Goal: Register for event/course

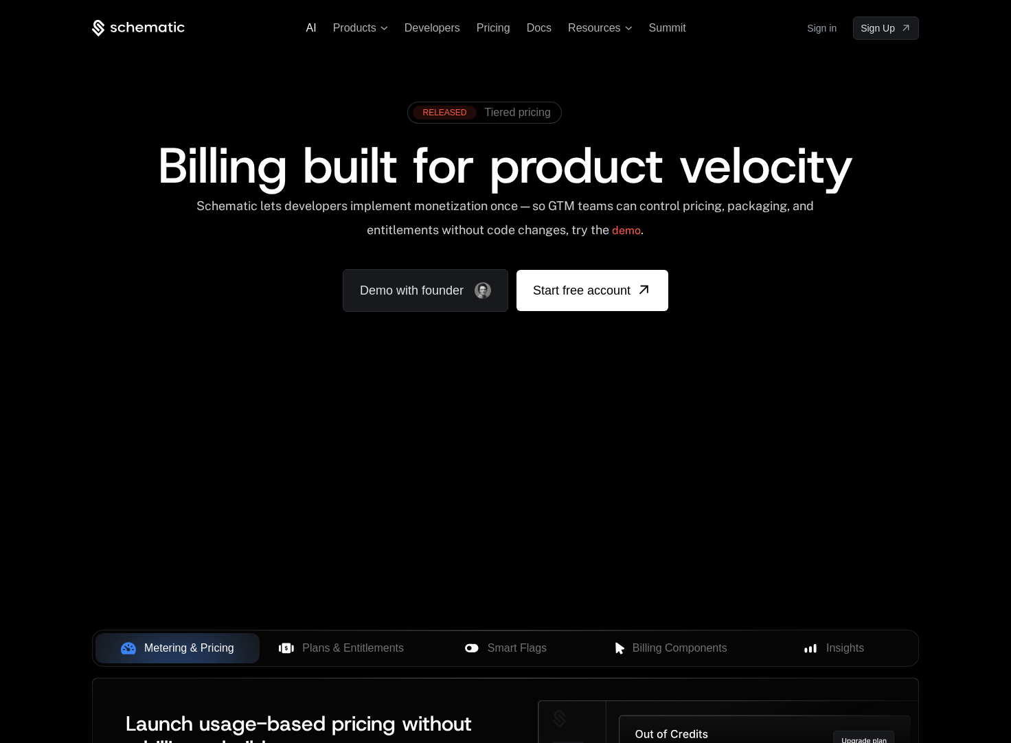
click at [311, 29] on span "AI" at bounding box center [311, 28] width 10 height 12
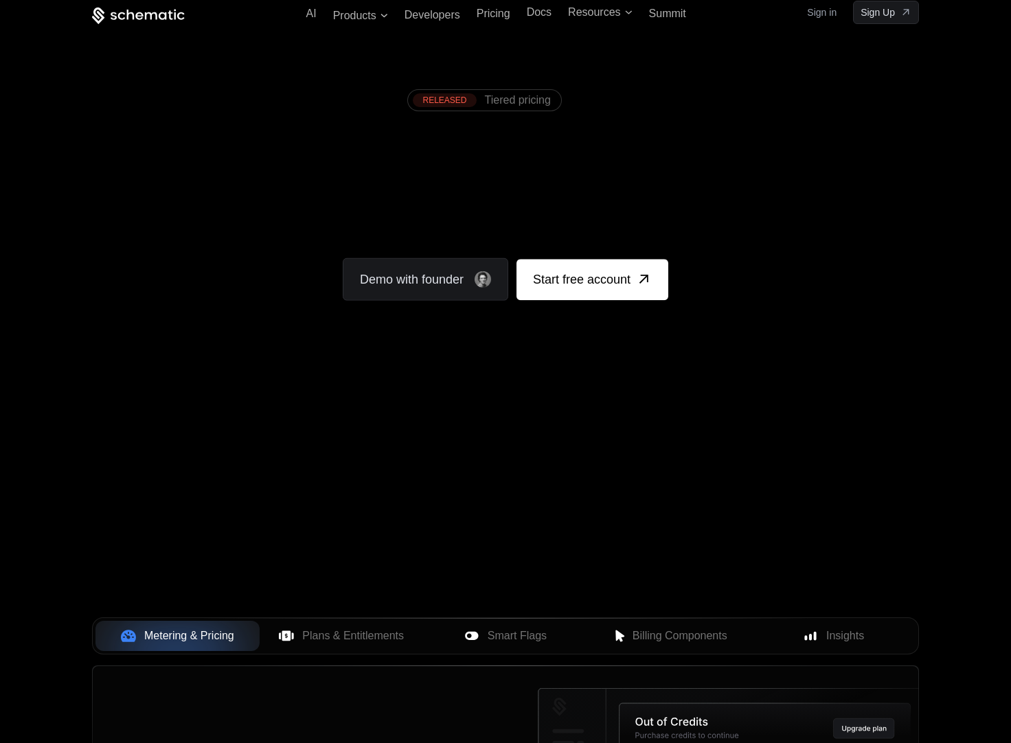
scroll to position [113, 0]
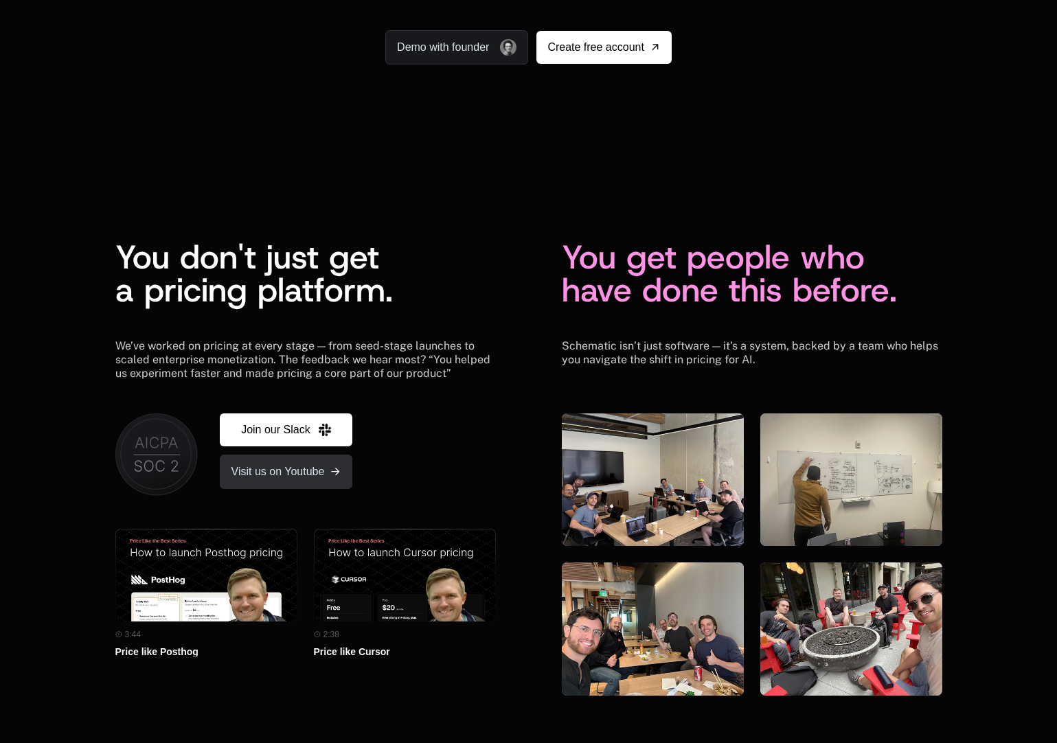
scroll to position [3415, 0]
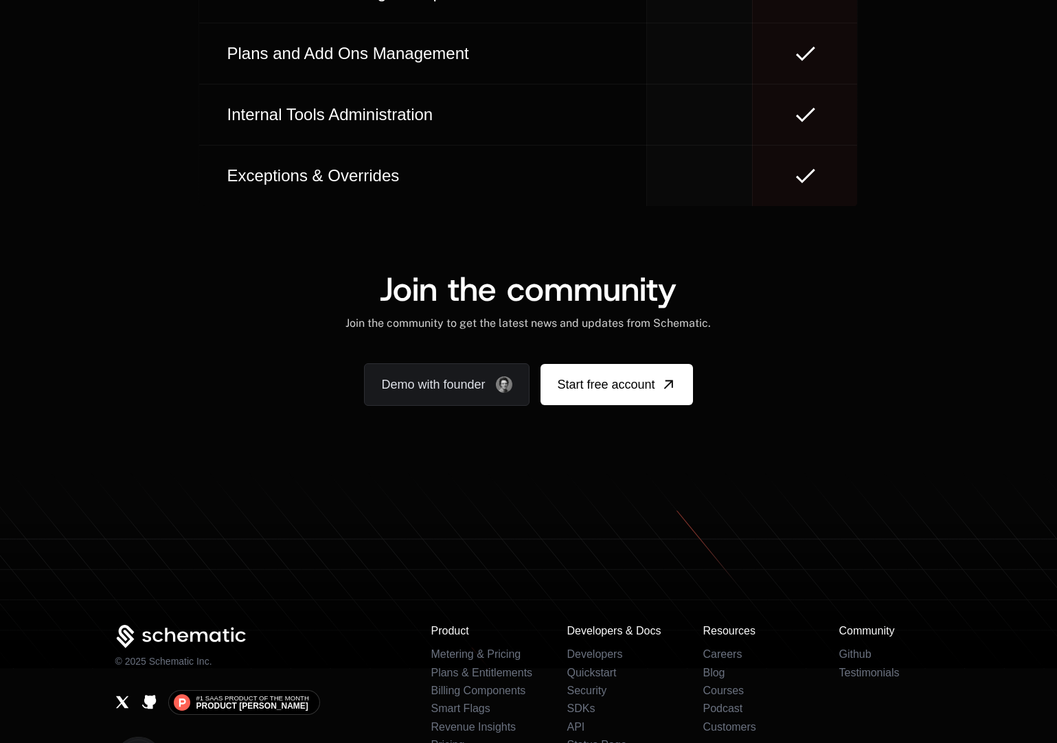
scroll to position [8276, 0]
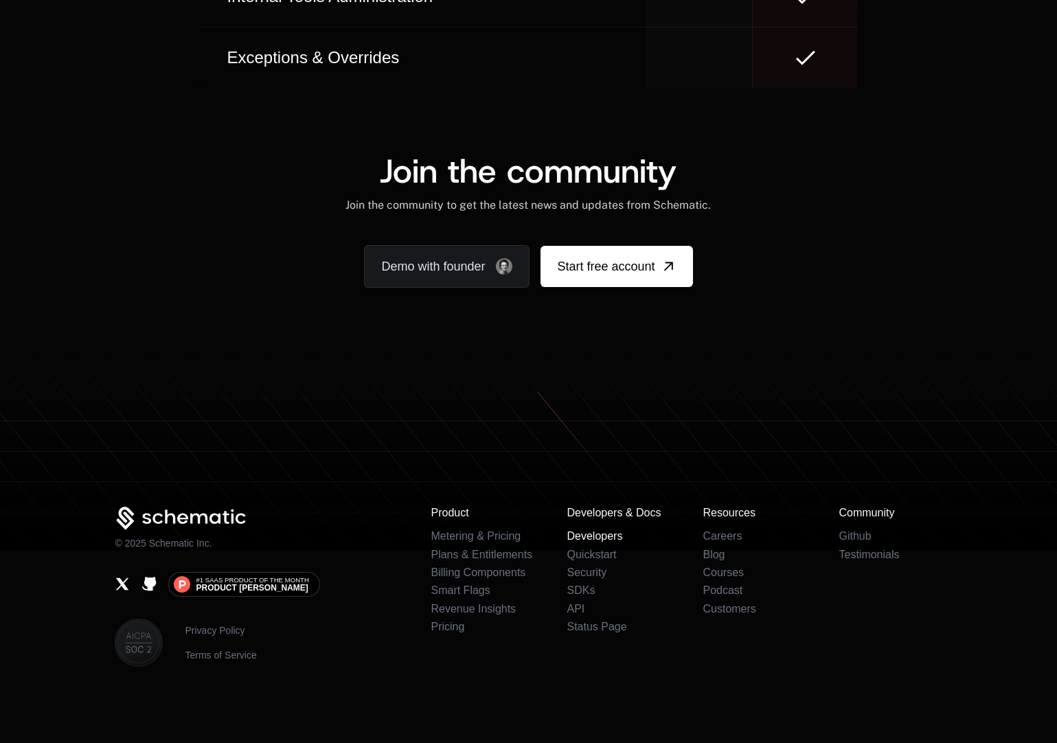
click at [581, 535] on link "Developers" at bounding box center [595, 536] width 56 height 12
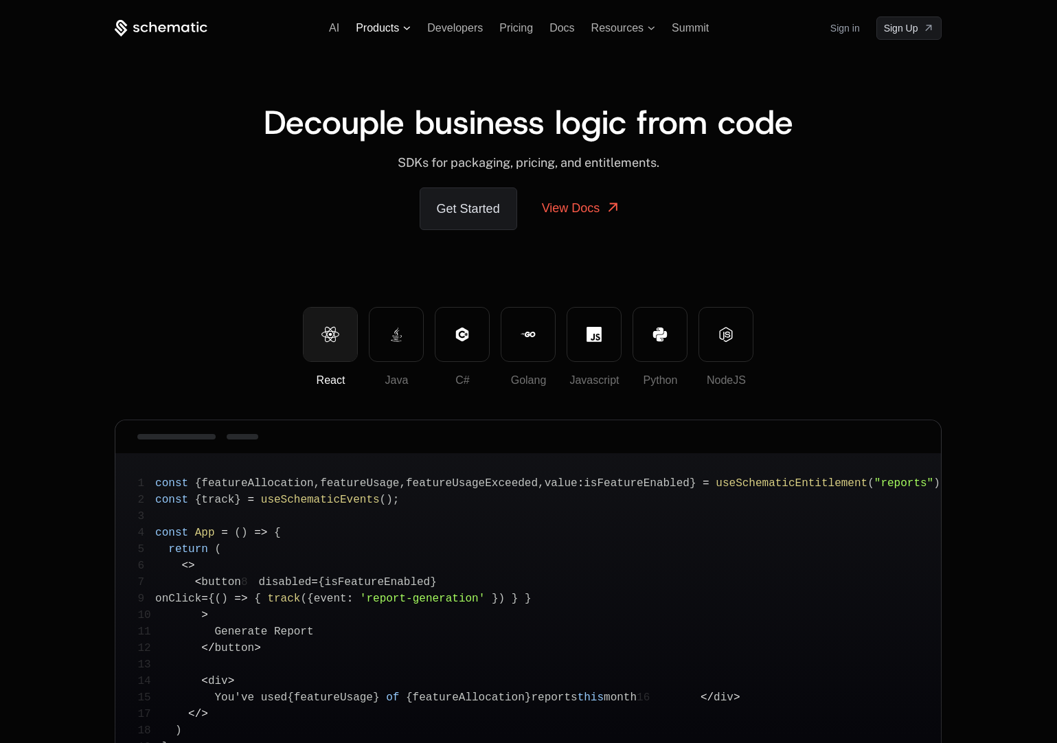
click at [374, 26] on span "Products" at bounding box center [377, 28] width 43 height 12
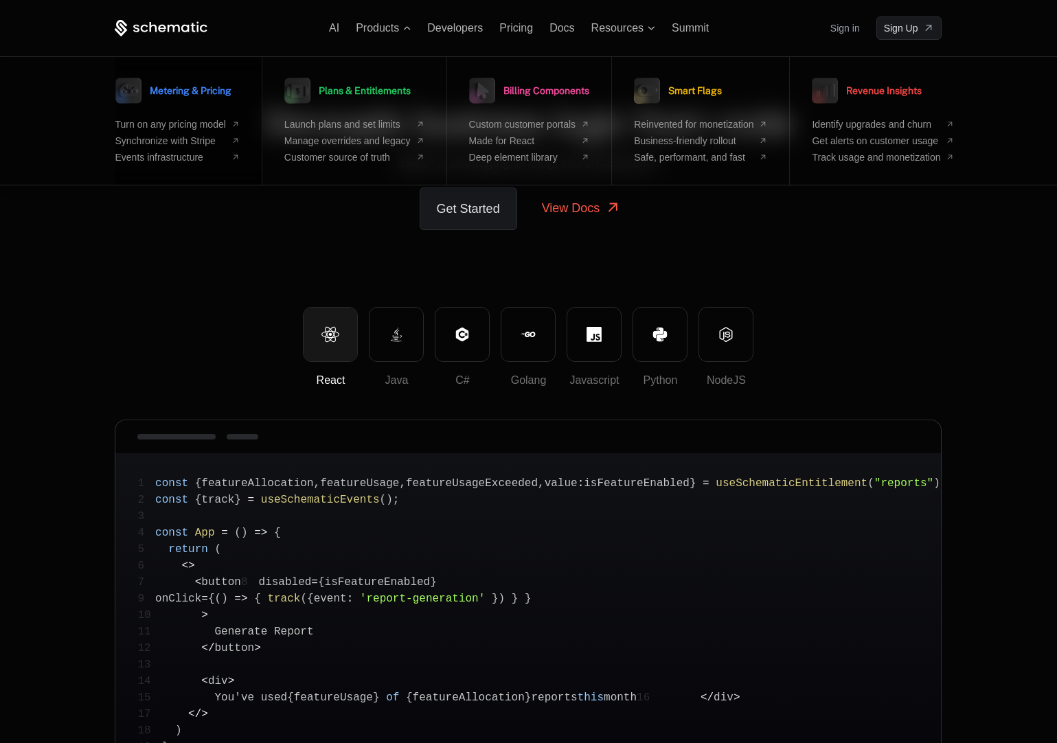
click at [217, 115] on div "Metering & Pricing Turn on any pricing model Synchronize with Stripe Events inf…" at bounding box center [177, 118] width 124 height 89
click at [215, 92] on span "Metering & Pricing" at bounding box center [191, 91] width 82 height 10
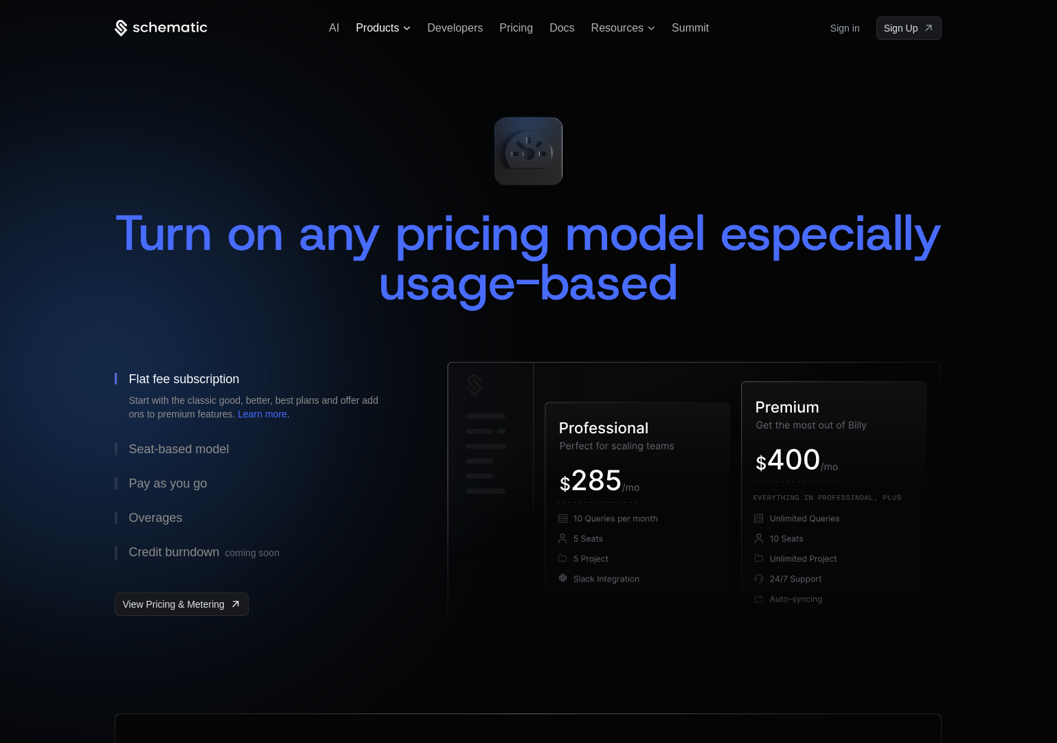
click at [396, 27] on span "Products" at bounding box center [377, 28] width 43 height 12
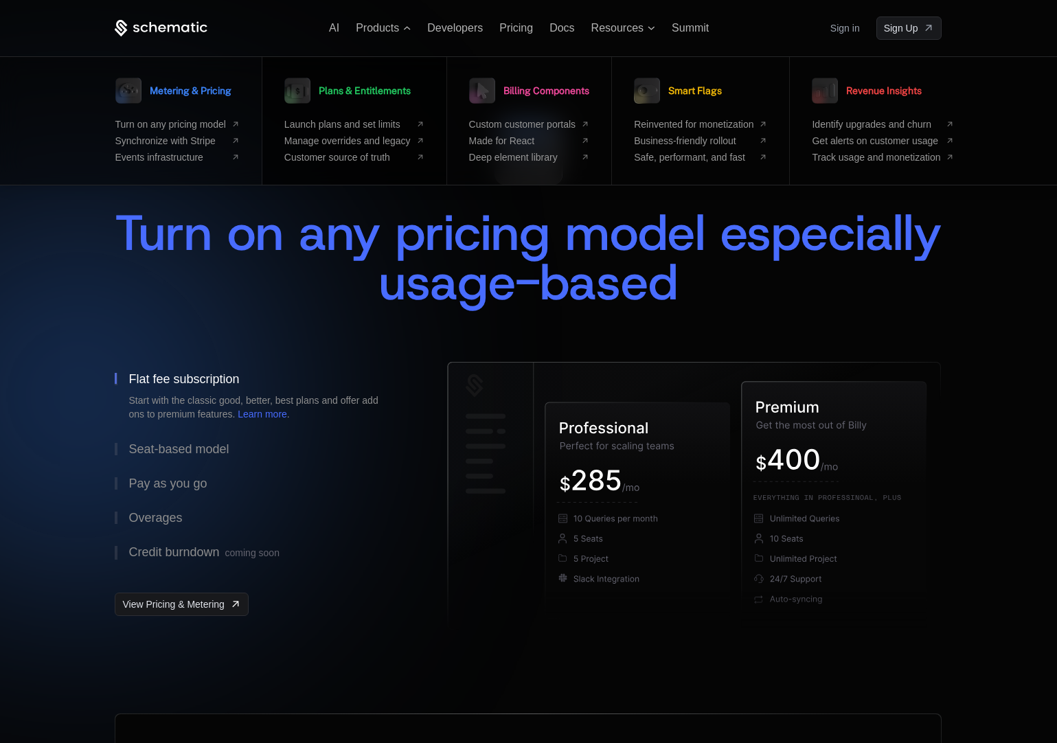
click at [366, 87] on span "Plans & Entitlements" at bounding box center [365, 91] width 92 height 10
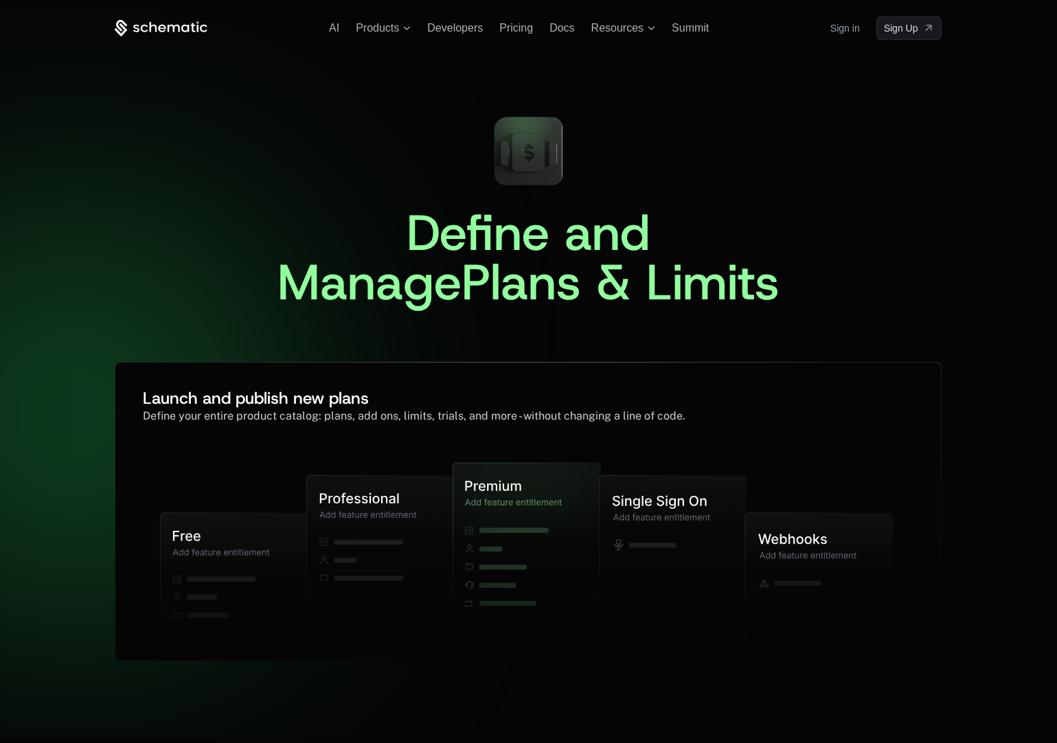
click at [159, 41] on div "Define and Manage Plans & Limits ﻿ Launch and publish new plans Define your ent…" at bounding box center [528, 389] width 827 height 699
click at [160, 34] on icon at bounding box center [161, 28] width 93 height 17
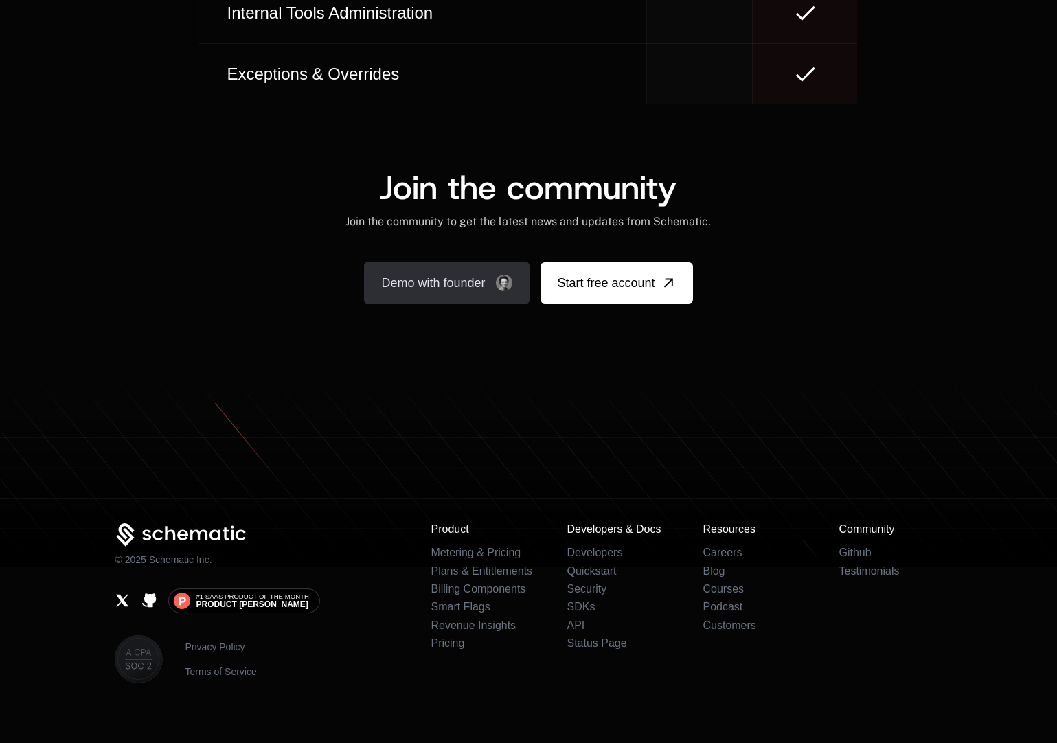
scroll to position [8276, 0]
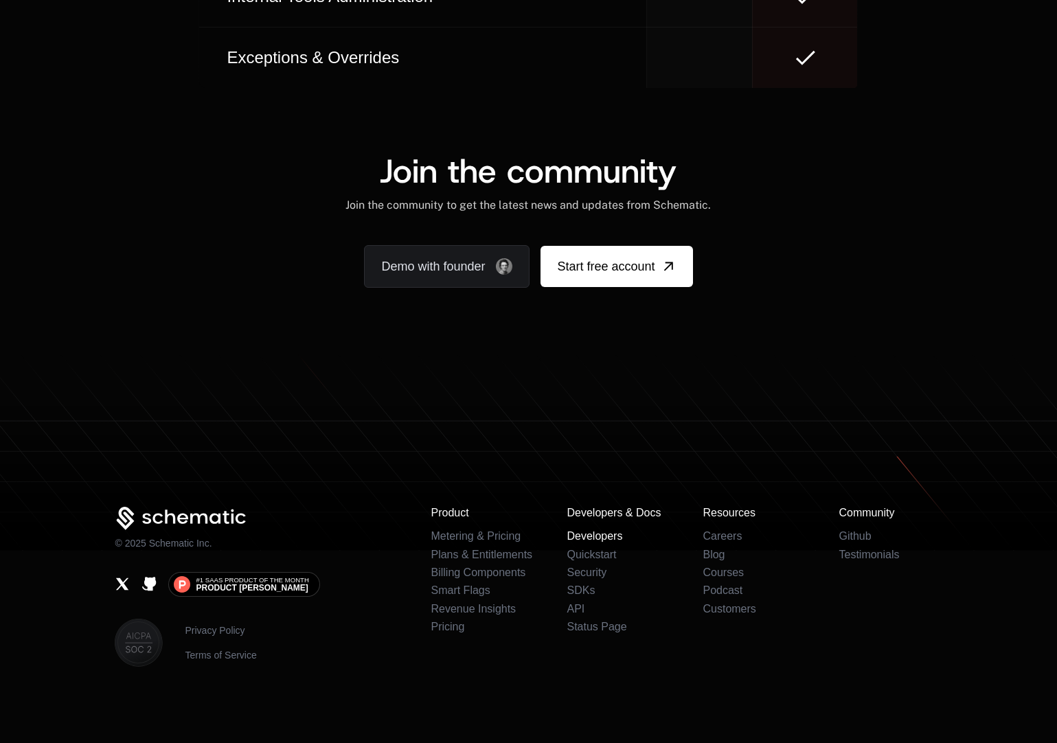
click at [592, 539] on link "Developers" at bounding box center [595, 536] width 56 height 12
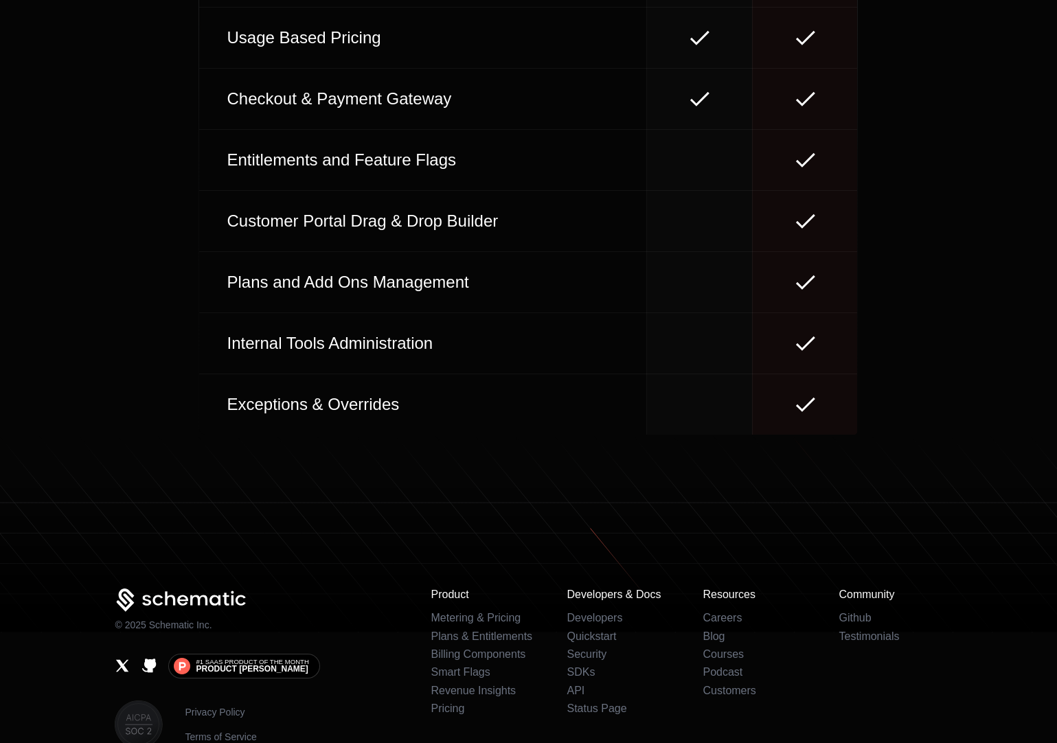
scroll to position [6224, 0]
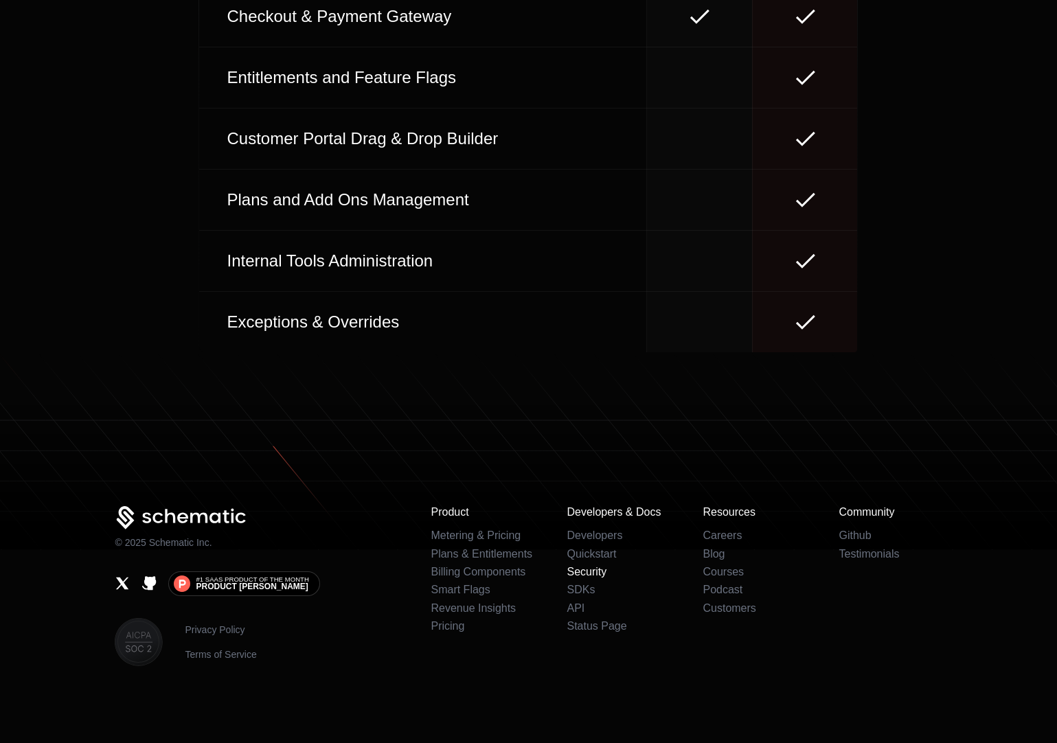
click at [595, 574] on link "Security" at bounding box center [587, 572] width 40 height 12
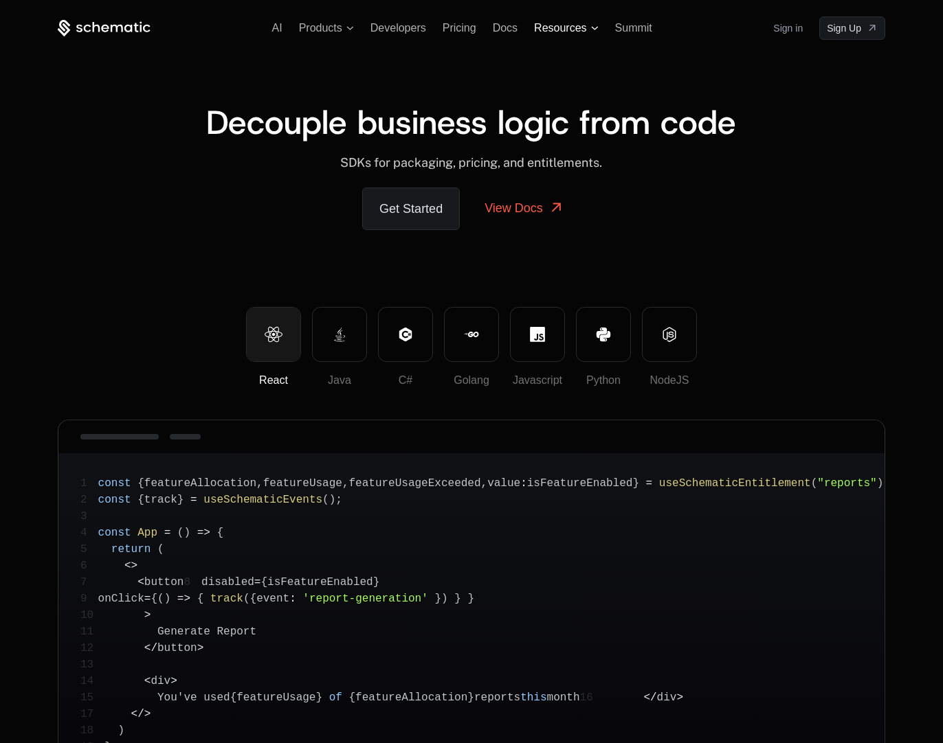
click at [563, 32] on span "Resources" at bounding box center [560, 28] width 52 height 12
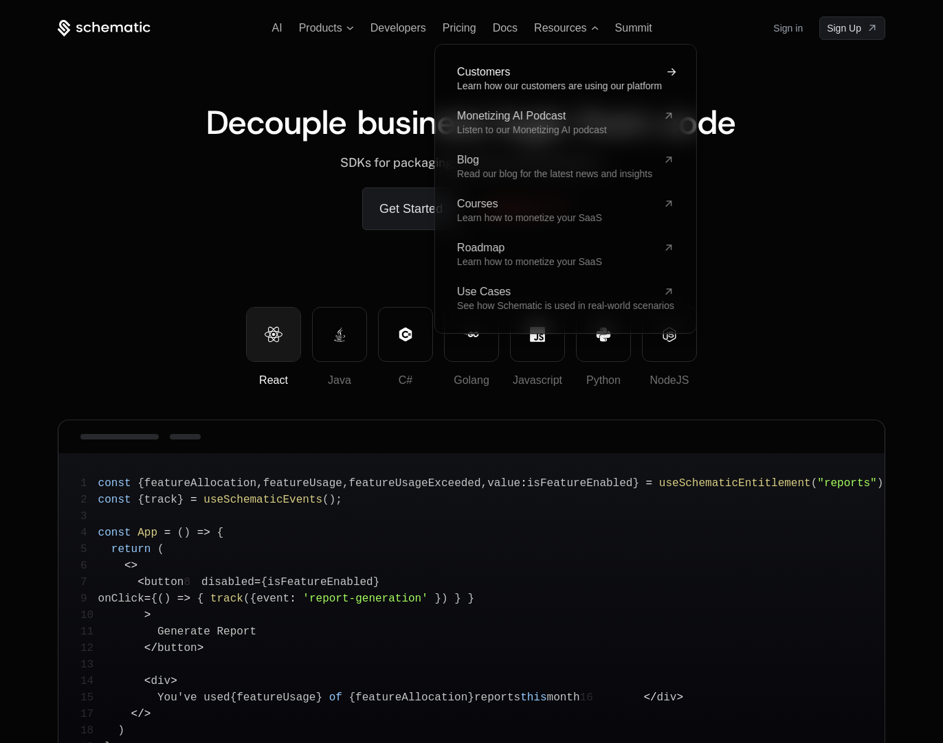
click at [487, 78] on link "Customers Learn how our customers are using our platform" at bounding box center [565, 79] width 217 height 25
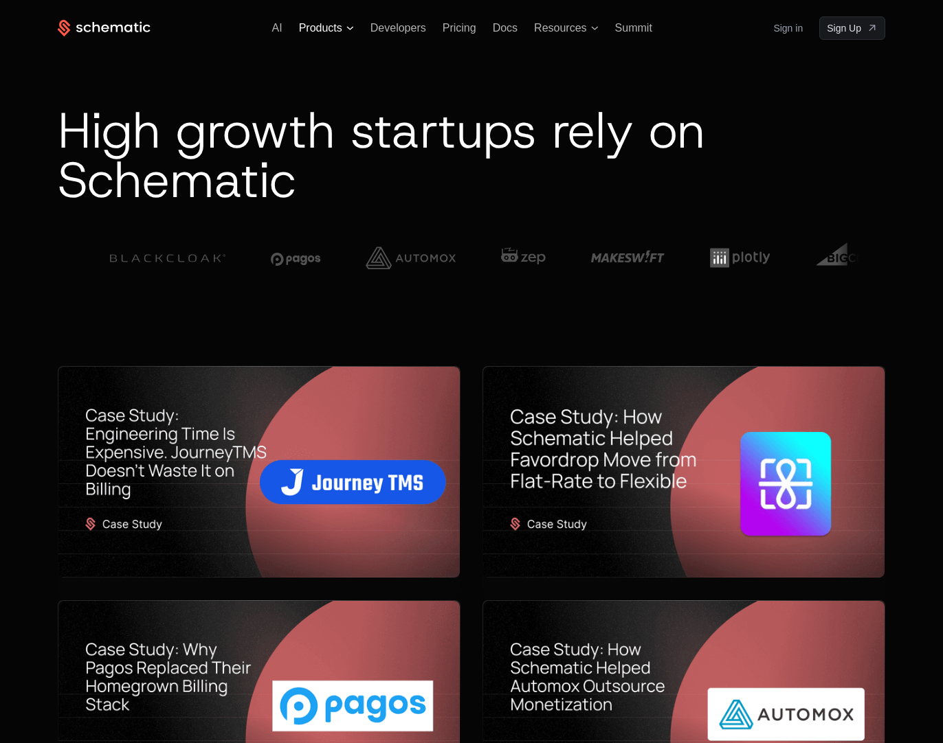
click at [321, 31] on span "Products" at bounding box center [320, 28] width 43 height 12
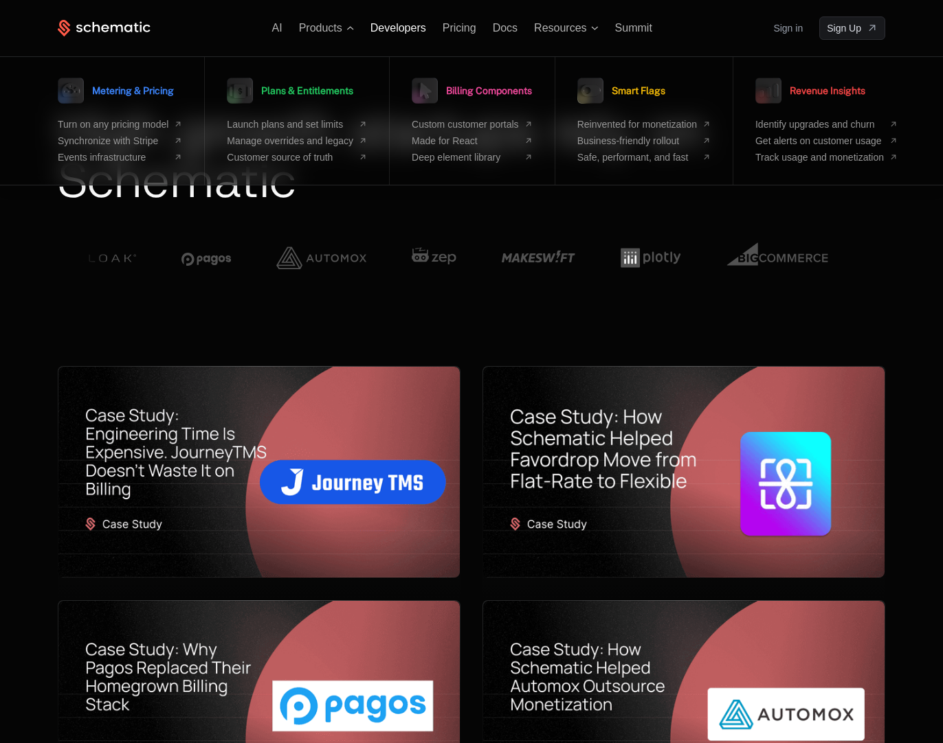
click at [391, 32] on span "Developers" at bounding box center [398, 28] width 56 height 12
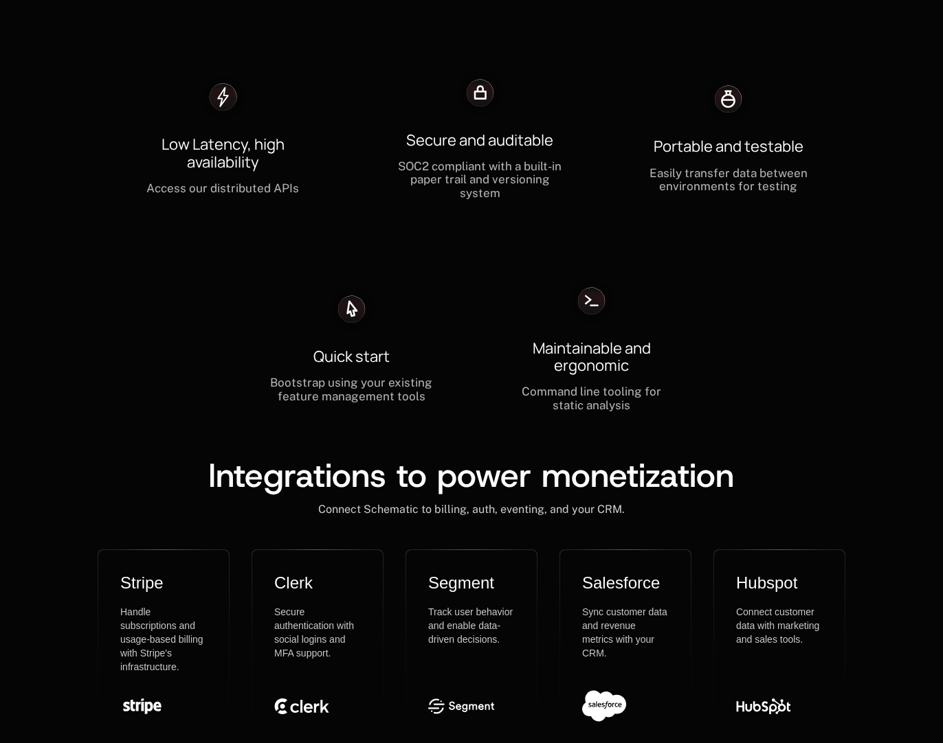
scroll to position [6203, 0]
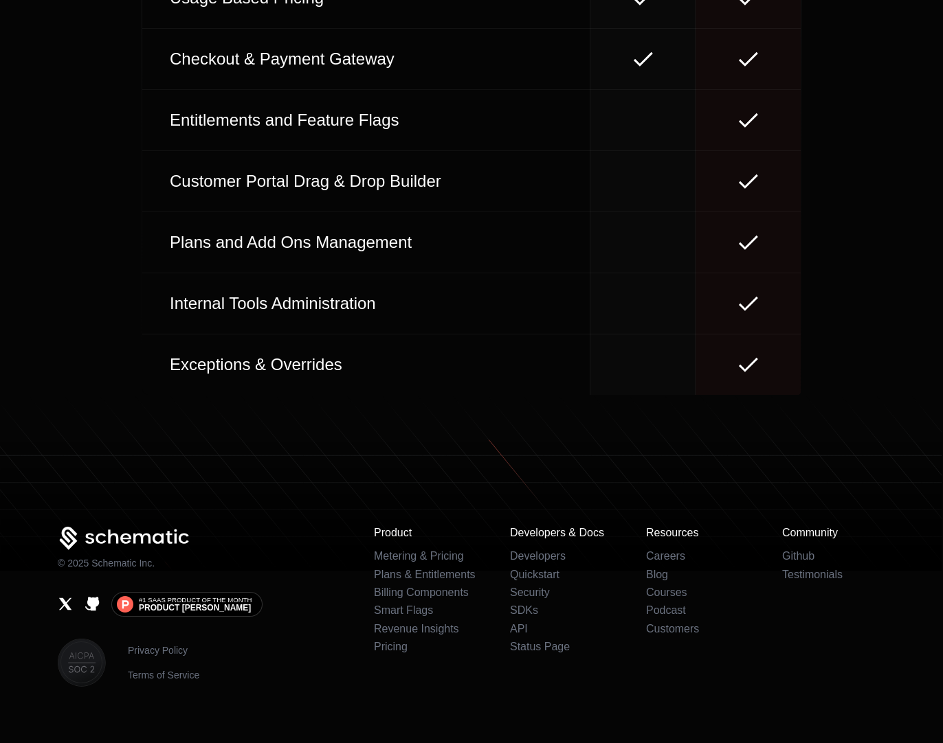
click at [800, 527] on h3 "Community" at bounding box center [833, 533] width 103 height 12
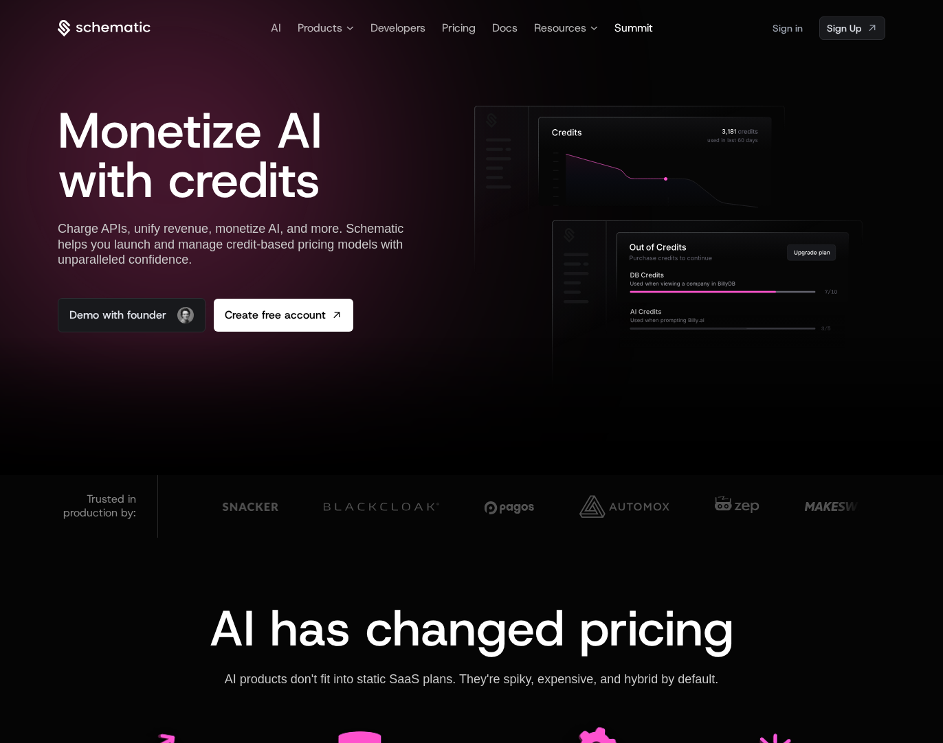
click at [624, 27] on span "Summit" at bounding box center [633, 28] width 38 height 14
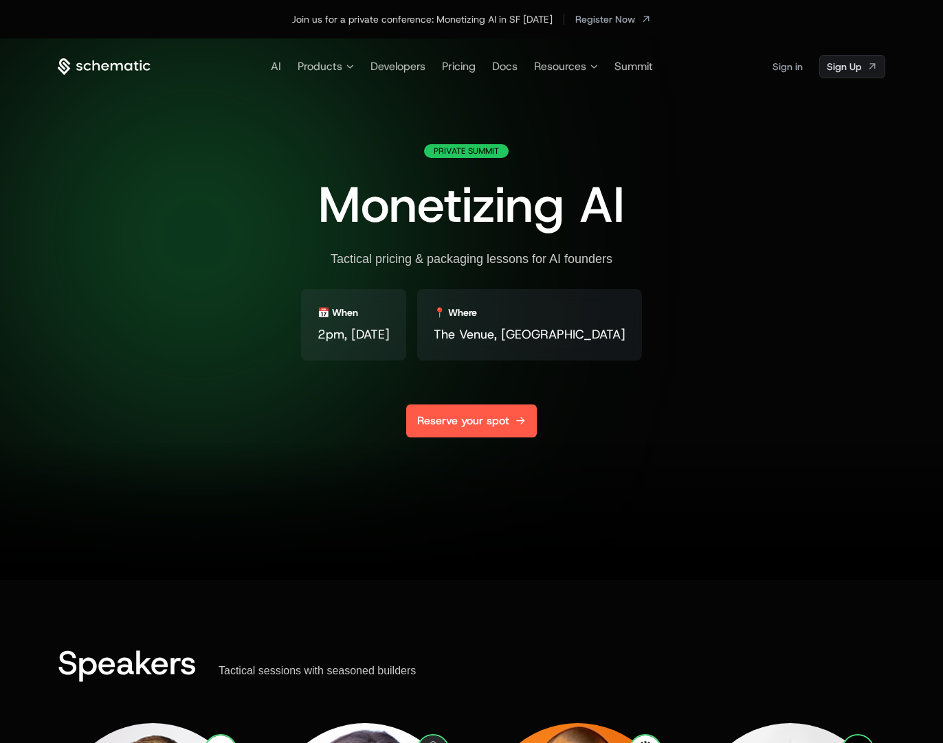
click at [455, 418] on link "Reserve your spot" at bounding box center [471, 421] width 131 height 33
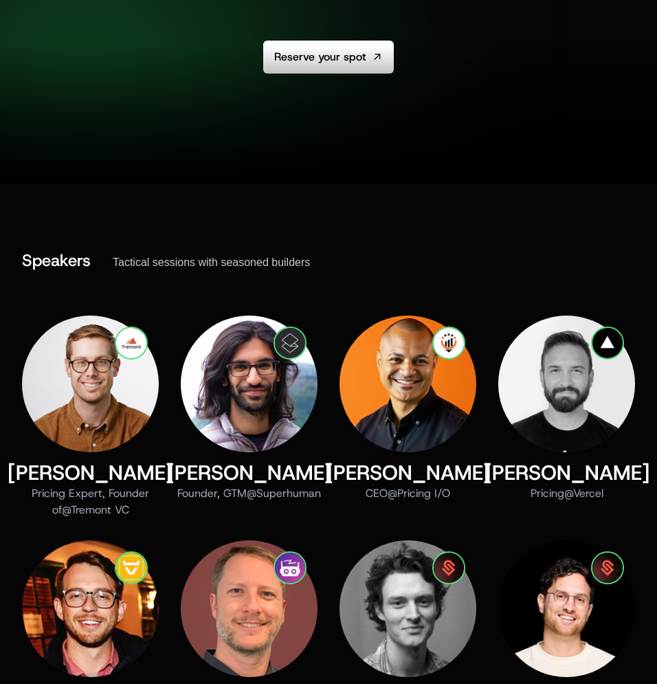
scroll to position [382, 0]
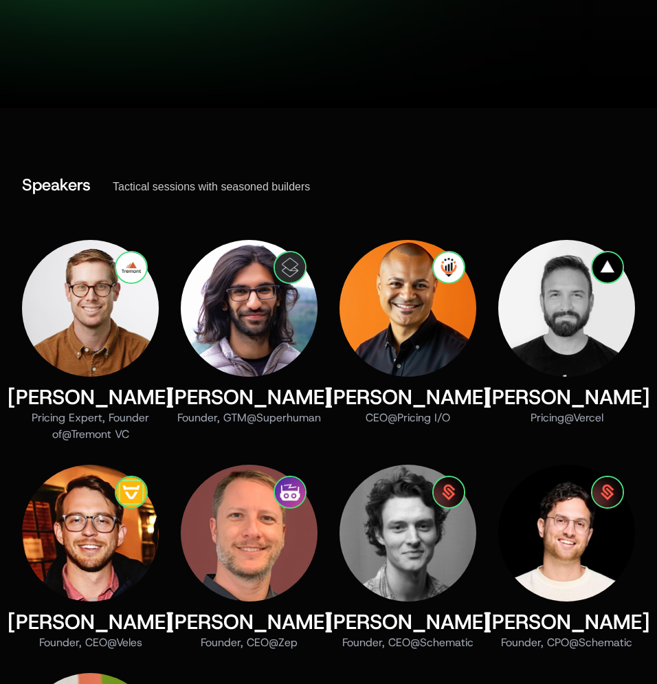
click at [403, 425] on div "CEO @ Pricing I/O" at bounding box center [408, 417] width 166 height 16
click at [403, 422] on div "CEO @ Pricing I/O" at bounding box center [408, 417] width 166 height 16
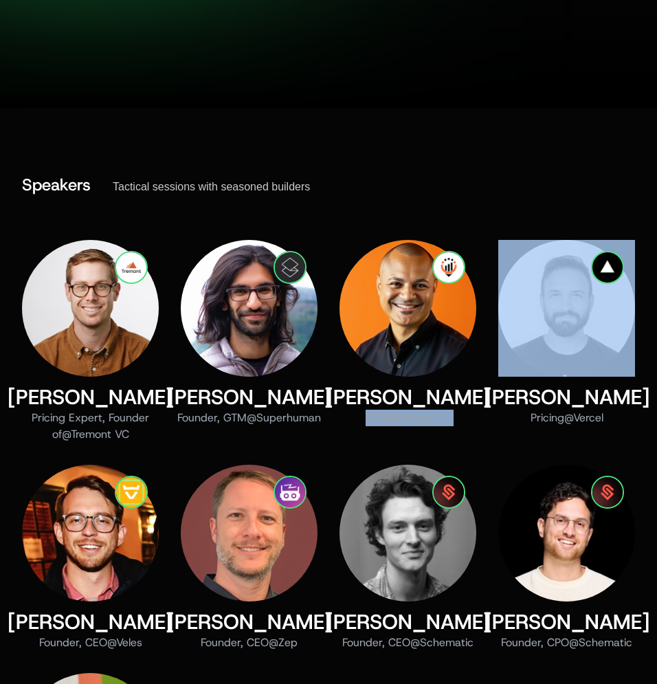
click at [403, 422] on div "CEO @ Pricing I/O" at bounding box center [408, 417] width 166 height 16
copy div "CEO @ Pricing I/O"
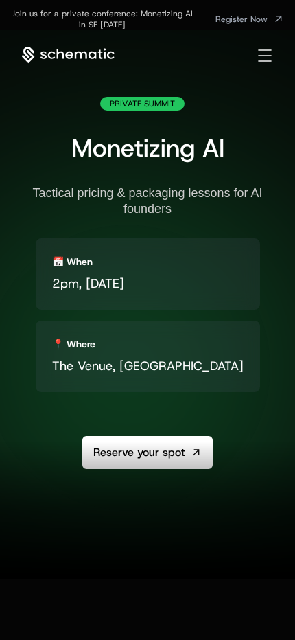
click at [271, 49] on span "Toggle menu" at bounding box center [264, 49] width 13 height 1
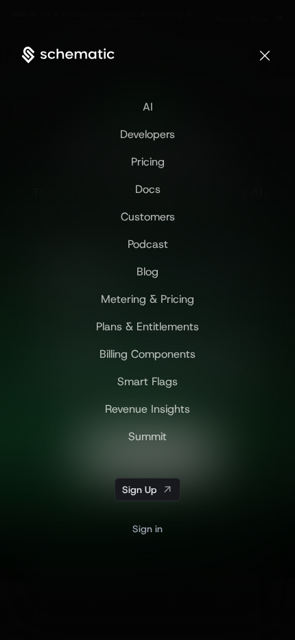
click at [150, 107] on span "AI" at bounding box center [148, 107] width 10 height 14
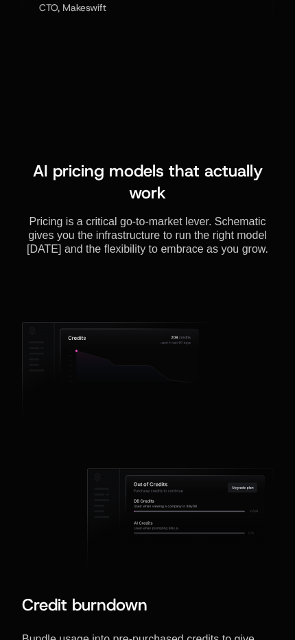
scroll to position [2215, 0]
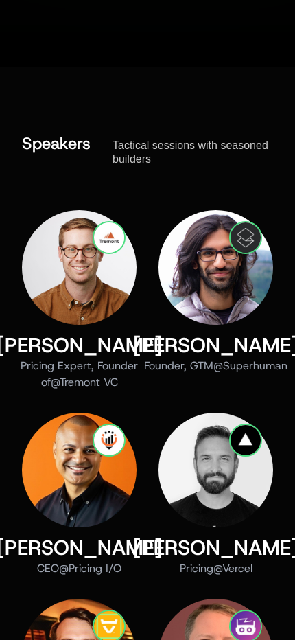
scroll to position [583, 0]
